Goal: Task Accomplishment & Management: Manage account settings

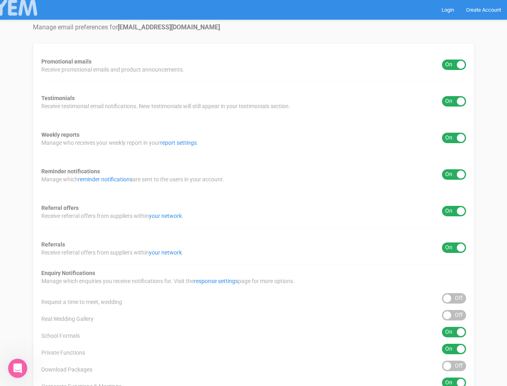
click at [253, 193] on div "Promotional emails ON OFF Receive promotional emails and product announcements.…" at bounding box center [254, 298] width 442 height 511
click at [454, 65] on div "ON OFF" at bounding box center [454, 64] width 24 height 10
click at [454, 101] on div "ON OFF" at bounding box center [454, 101] width 24 height 10
click at [454, 138] on div "ON OFF" at bounding box center [454, 138] width 24 height 10
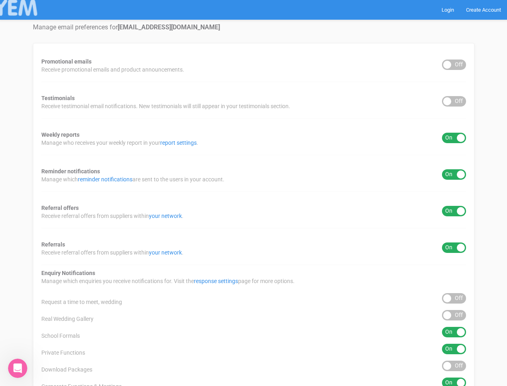
click at [454, 174] on div "ON OFF" at bounding box center [454, 174] width 24 height 10
click at [454, 211] on div "ON OFF" at bounding box center [454, 211] width 24 height 10
click at [454, 247] on div "ON OFF" at bounding box center [454, 247] width 24 height 10
click at [454, 298] on div "ON OFF" at bounding box center [454, 298] width 24 height 10
click at [454, 315] on div "ON OFF" at bounding box center [454, 315] width 24 height 10
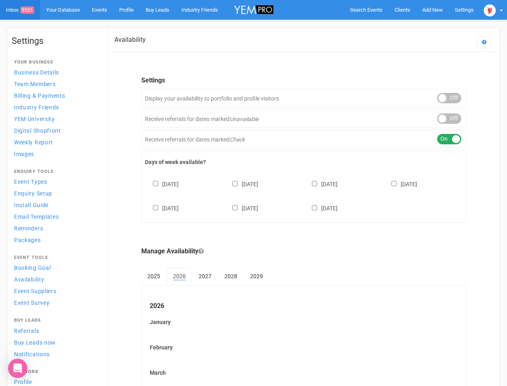
click at [253, 193] on div "Sunday Monday Tuesday Wednesday Thursday Friday Saturday" at bounding box center [304, 192] width 318 height 48
click at [366, 10] on span "Search Events" at bounding box center [366, 10] width 33 height 6
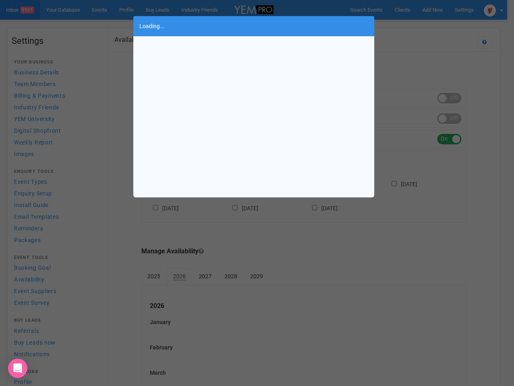
click at [432, 10] on div "Loading..." at bounding box center [257, 193] width 514 height 386
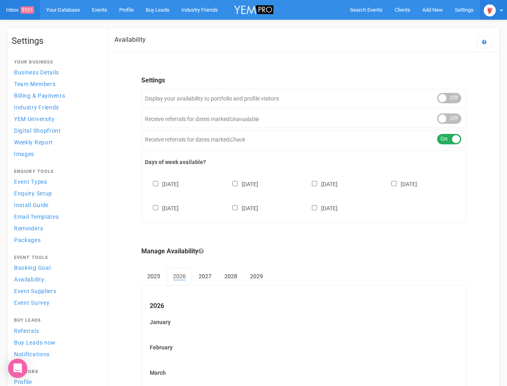
click at [494, 10] on img at bounding box center [490, 10] width 12 height 12
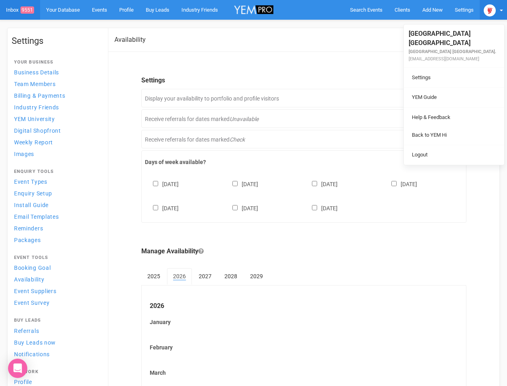
click at [449, 98] on body "Search Events Clients Add New New Client New Event New Enquiry Settings Stamfor…" at bounding box center [253, 333] width 507 height 667
click at [449, 127] on link "Back to YEM Hi" at bounding box center [454, 135] width 96 height 16
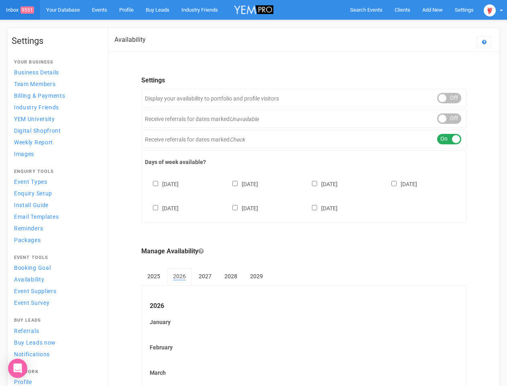
click at [449, 139] on link "Logout" at bounding box center [454, 147] width 96 height 16
click at [304, 195] on div "Sunday Monday Tuesday Wednesday Thursday Friday Saturday" at bounding box center [304, 192] width 318 height 48
click at [253, 193] on div "[DATE] [DATE] [DATE] [DATE] [DATE] [DATE] [DATE]" at bounding box center [304, 192] width 318 height 48
click at [366, 10] on span "Search Events" at bounding box center [366, 10] width 33 height 6
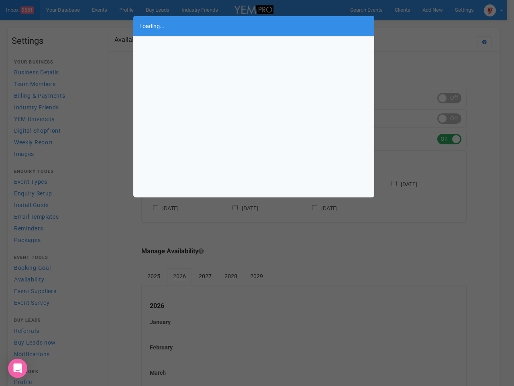
click at [414, 26] on div "Loading..." at bounding box center [257, 193] width 514 height 386
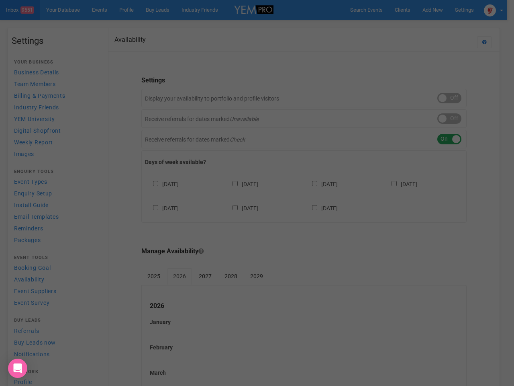
click at [494, 10] on div "Loading..." at bounding box center [257, 193] width 514 height 386
click at [449, 98] on div "ON OFF" at bounding box center [449, 98] width 24 height 10
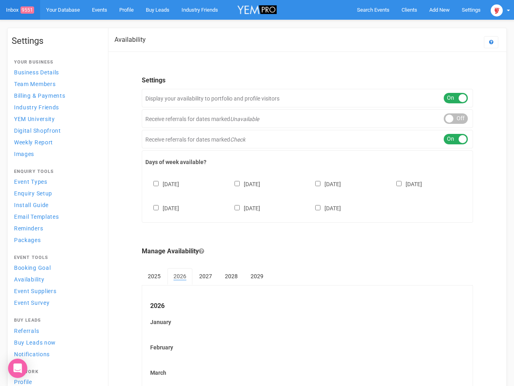
click at [449, 118] on div "ON OFF" at bounding box center [456, 118] width 24 height 10
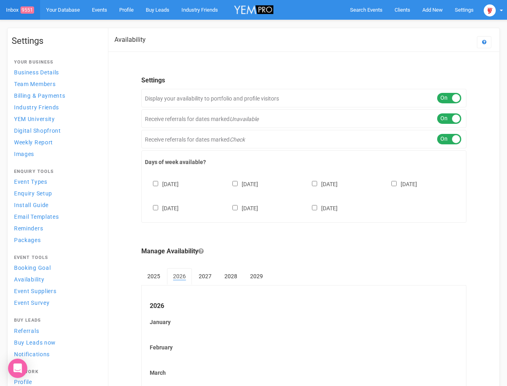
click at [449, 139] on div "ON OFF" at bounding box center [449, 139] width 24 height 10
click at [304, 195] on div "Sunday Monday Tuesday Wednesday Thursday Friday Saturday" at bounding box center [304, 192] width 318 height 48
click at [253, 193] on div "[DATE] [DATE] [DATE] [DATE] [DATE] [DATE] [DATE]" at bounding box center [304, 192] width 318 height 48
click at [366, 10] on span "Search Events" at bounding box center [366, 10] width 33 height 6
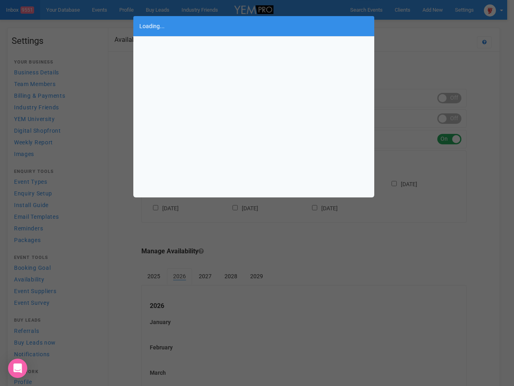
click at [432, 10] on div "Loading..." at bounding box center [257, 193] width 514 height 386
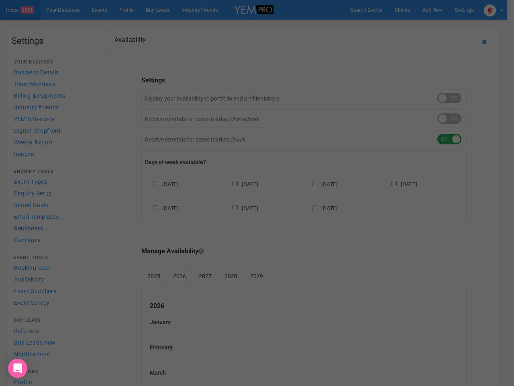
click at [414, 26] on div "Loading..." at bounding box center [257, 193] width 514 height 386
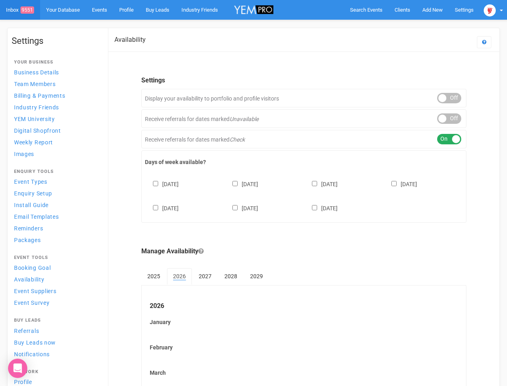
click at [449, 98] on div "ON OFF" at bounding box center [449, 98] width 24 height 10
click at [449, 118] on div "ON OFF" at bounding box center [449, 118] width 24 height 10
click at [449, 139] on div "ON OFF" at bounding box center [449, 139] width 24 height 10
click at [304, 195] on div "Sunday Monday Tuesday Wednesday Thursday Friday Saturday" at bounding box center [304, 192] width 318 height 48
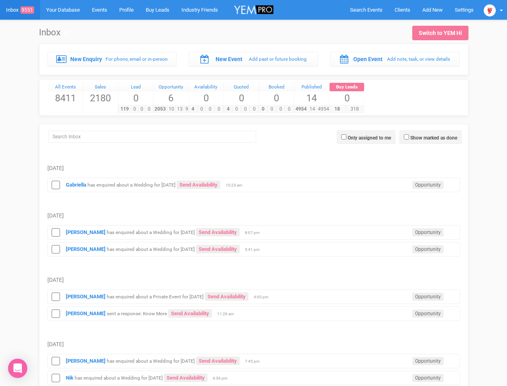
click at [253, 193] on td "Thursday, October 9" at bounding box center [253, 207] width 413 height 31
click at [366, 10] on span "Search Events" at bounding box center [366, 10] width 33 height 6
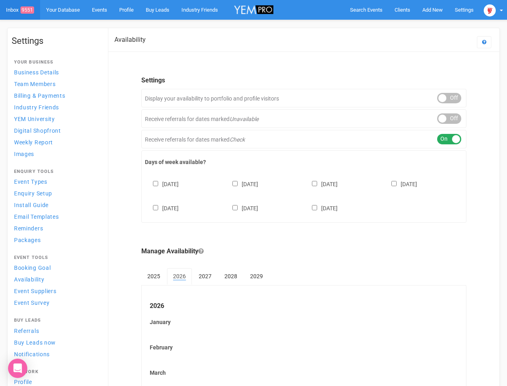
click at [253, 193] on div "[DATE] [DATE] [DATE] [DATE] [DATE] [DATE] [DATE]" at bounding box center [304, 192] width 318 height 48
click at [366, 10] on span "Search Events" at bounding box center [366, 10] width 33 height 6
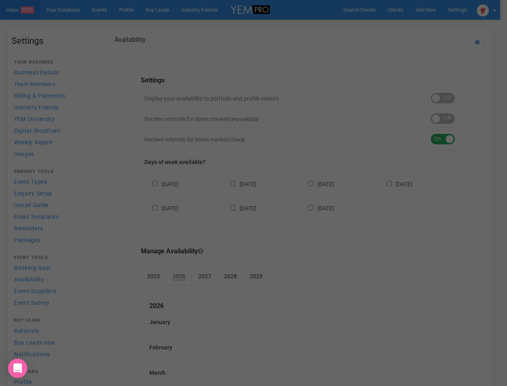
click at [0, 0] on div "Loading..." at bounding box center [0, 0] width 0 height 0
click at [449, 98] on div "Loading..." at bounding box center [253, 193] width 507 height 386
click at [449, 118] on div "Loading..." at bounding box center [253, 193] width 507 height 386
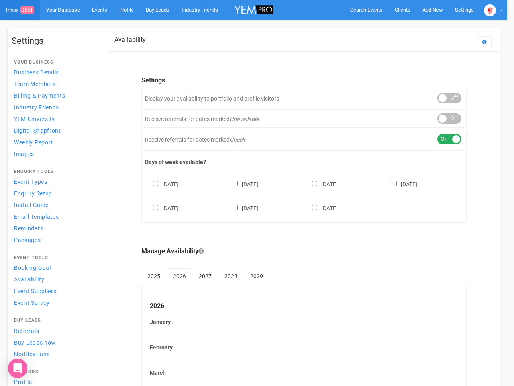
click at [449, 139] on div at bounding box center [257, 193] width 514 height 386
click at [304, 195] on div at bounding box center [257, 193] width 514 height 386
